Goal: Transaction & Acquisition: Obtain resource

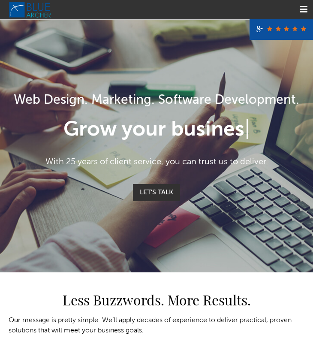
click at [305, 6] on link "Menu" at bounding box center [303, 9] width 19 height 19
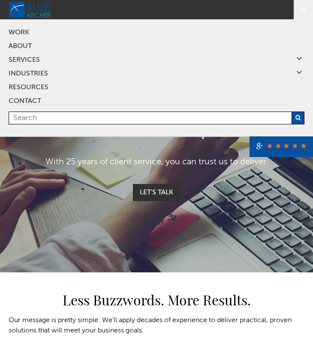
click at [297, 70] on icon at bounding box center [300, 72] width 6 height 7
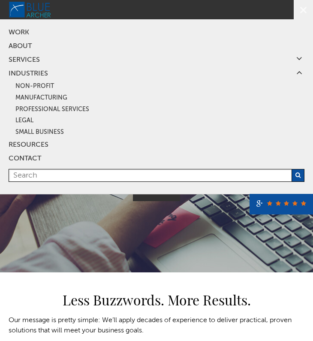
click at [295, 56] on link at bounding box center [300, 59] width 10 height 12
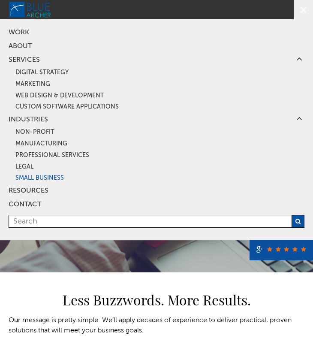
click at [43, 176] on link "Small Business" at bounding box center [159, 179] width 289 height 12
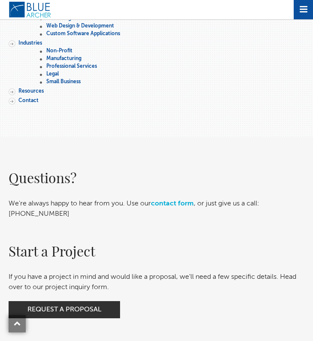
scroll to position [94, 0]
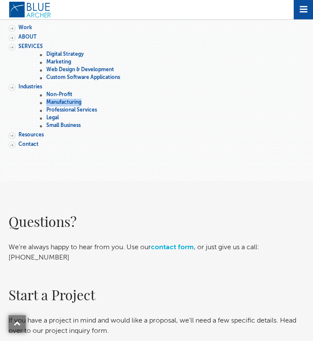
drag, startPoint x: 140, startPoint y: 94, endPoint x: 191, endPoint y: 109, distance: 52.7
click at [189, 109] on ul "Non-Profit Manufacturing Professional Services Legal Small Business" at bounding box center [172, 110] width 265 height 39
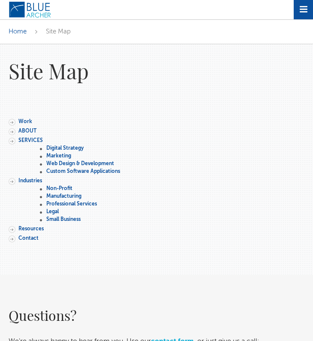
click at [118, 103] on p at bounding box center [157, 102] width 296 height 10
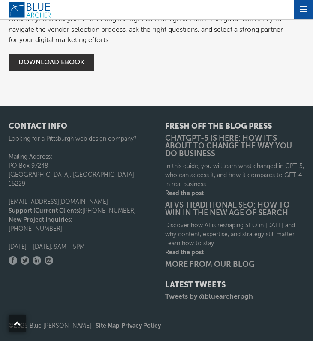
scroll to position [714, 0]
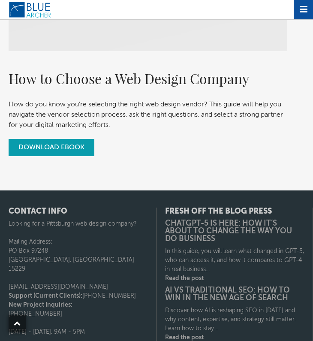
click at [62, 148] on link "Download Ebook" at bounding box center [52, 147] width 86 height 17
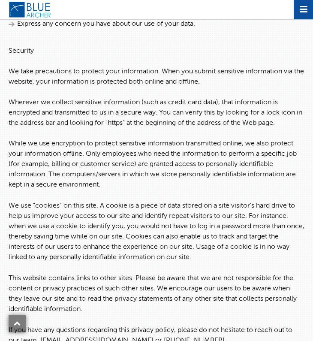
scroll to position [677, 0]
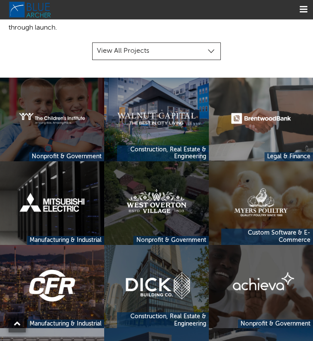
scroll to position [162, 0]
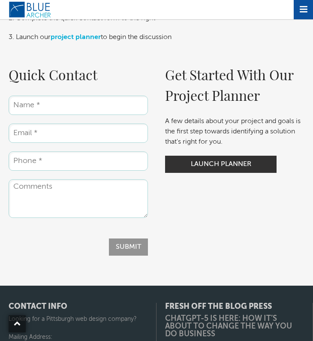
scroll to position [1911, 0]
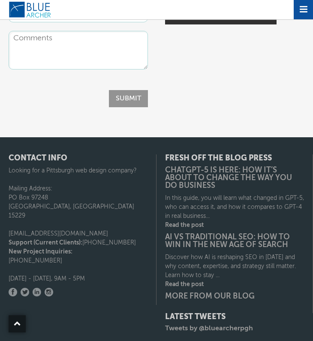
scroll to position [1772, 0]
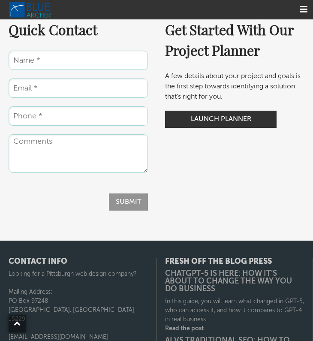
scroll to position [2086, 0]
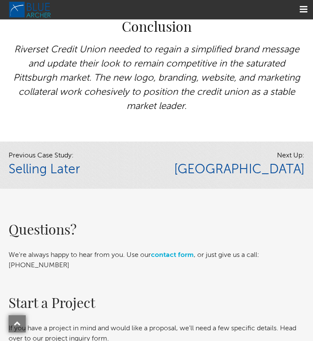
scroll to position [3785, 0]
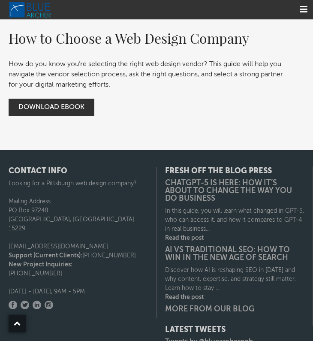
scroll to position [2765, 0]
